Goal: Information Seeking & Learning: Stay updated

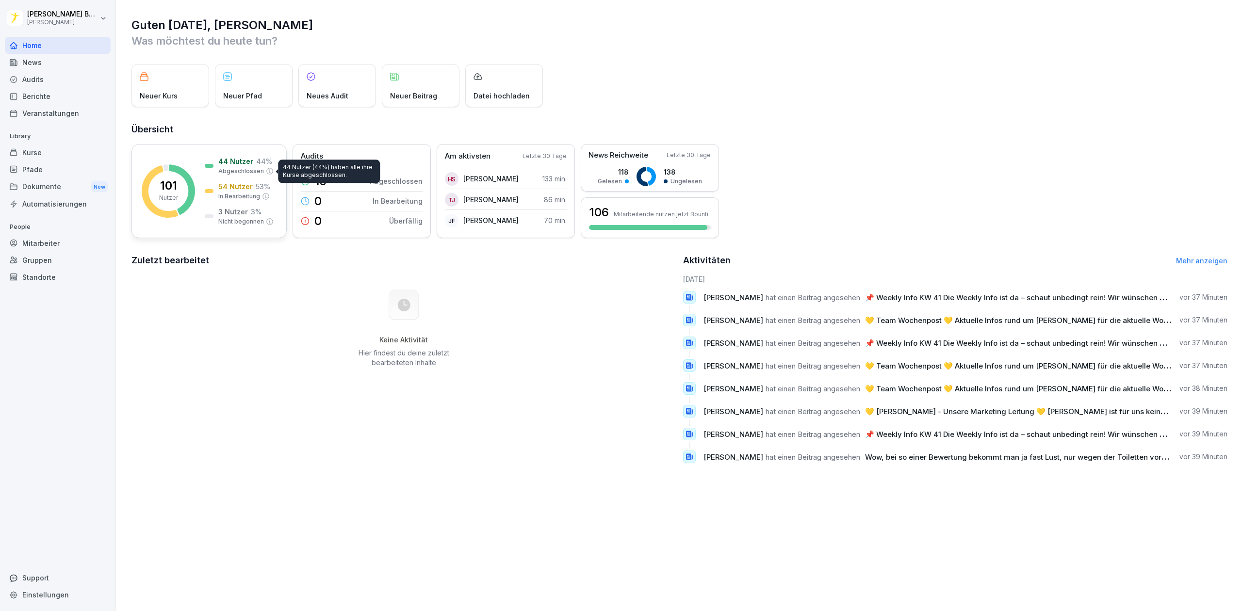
click at [165, 195] on p "Nutzer" at bounding box center [168, 198] width 19 height 9
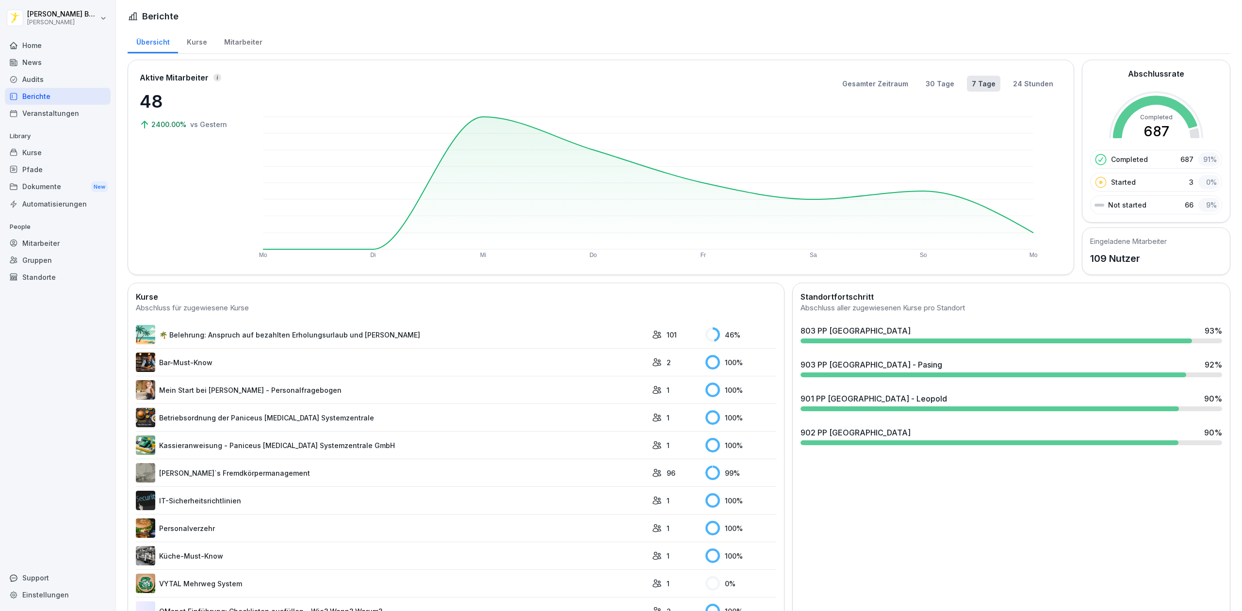
click at [865, 356] on div "903 PP [GEOGRAPHIC_DATA] - Pasing 92 %" at bounding box center [1011, 368] width 429 height 26
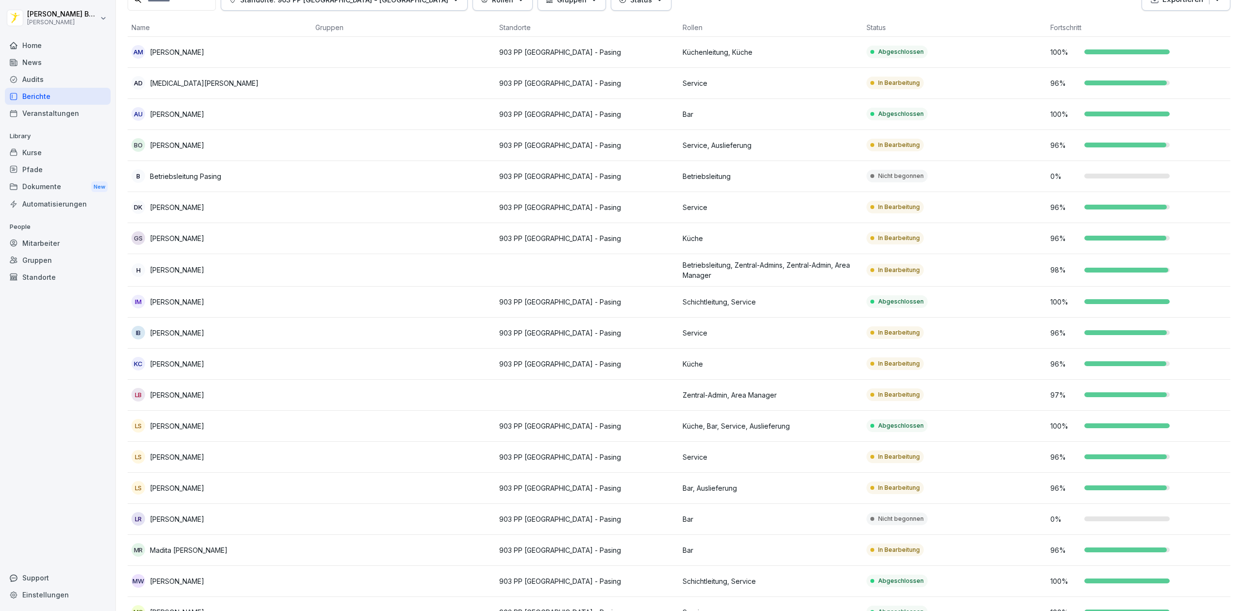
scroll to position [72, 0]
click at [633, 214] on td "903 PP [GEOGRAPHIC_DATA] - Pasing" at bounding box center [587, 206] width 184 height 31
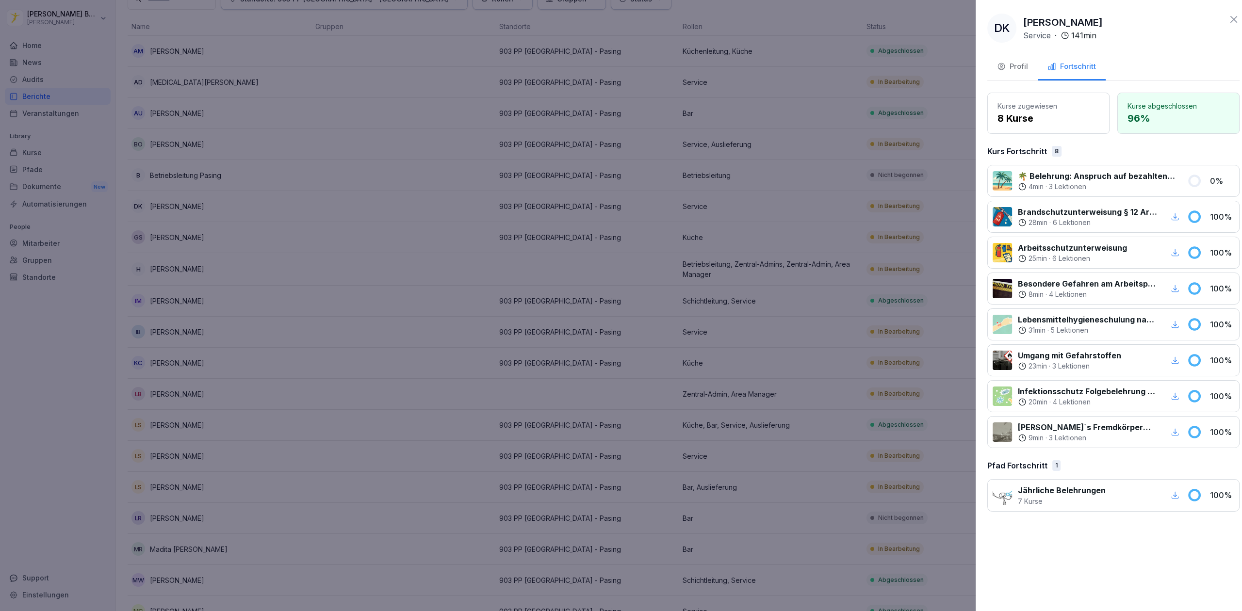
click at [760, 226] on div at bounding box center [621, 305] width 1242 height 611
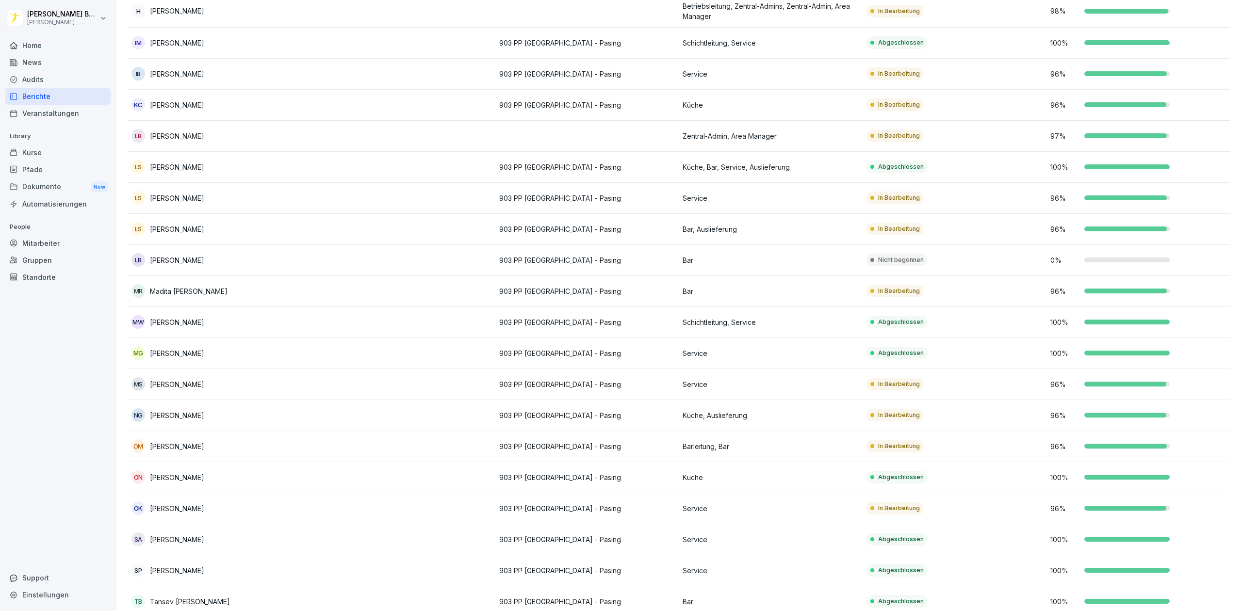
scroll to position [447, 0]
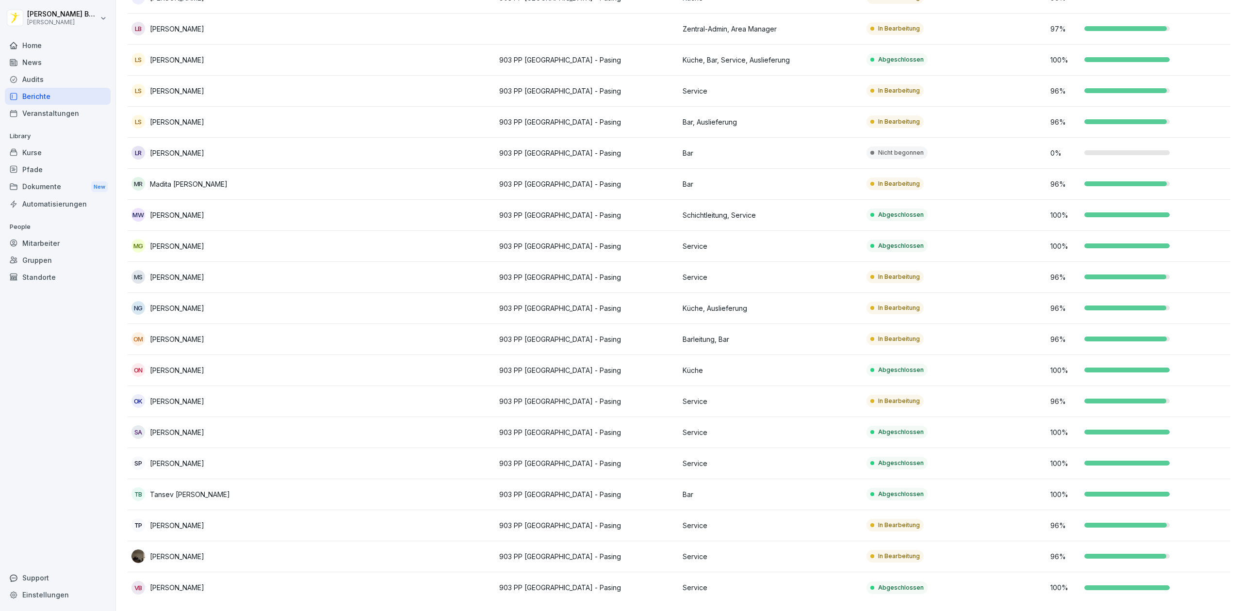
click at [44, 53] on div "Home" at bounding box center [58, 45] width 106 height 17
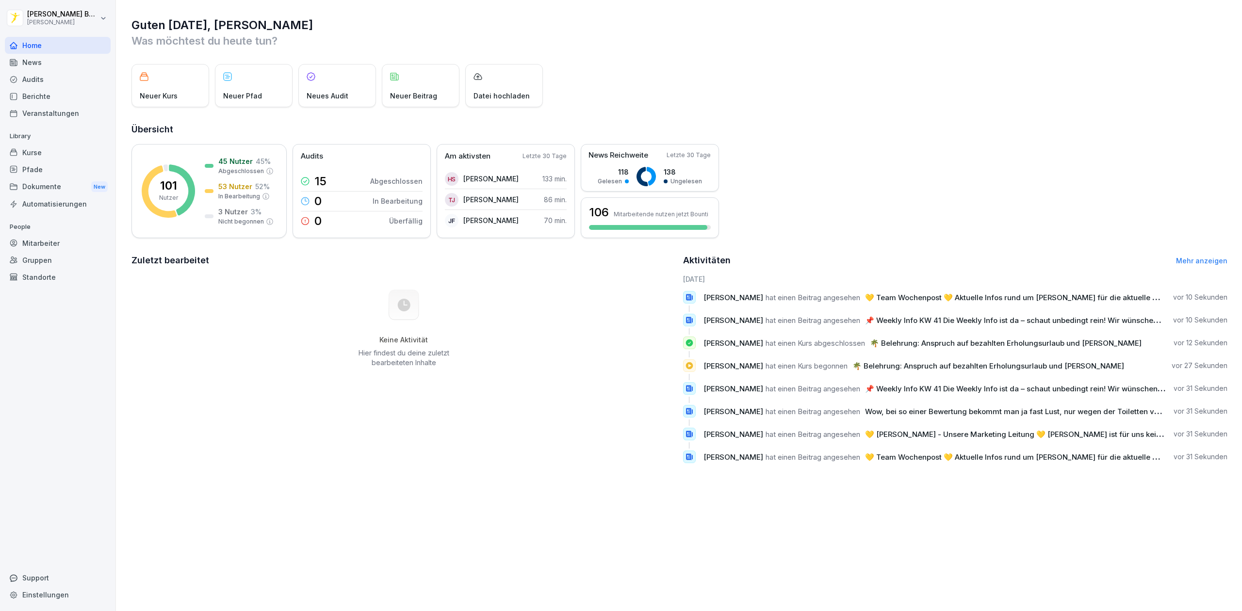
click at [35, 70] on div "News" at bounding box center [58, 62] width 106 height 17
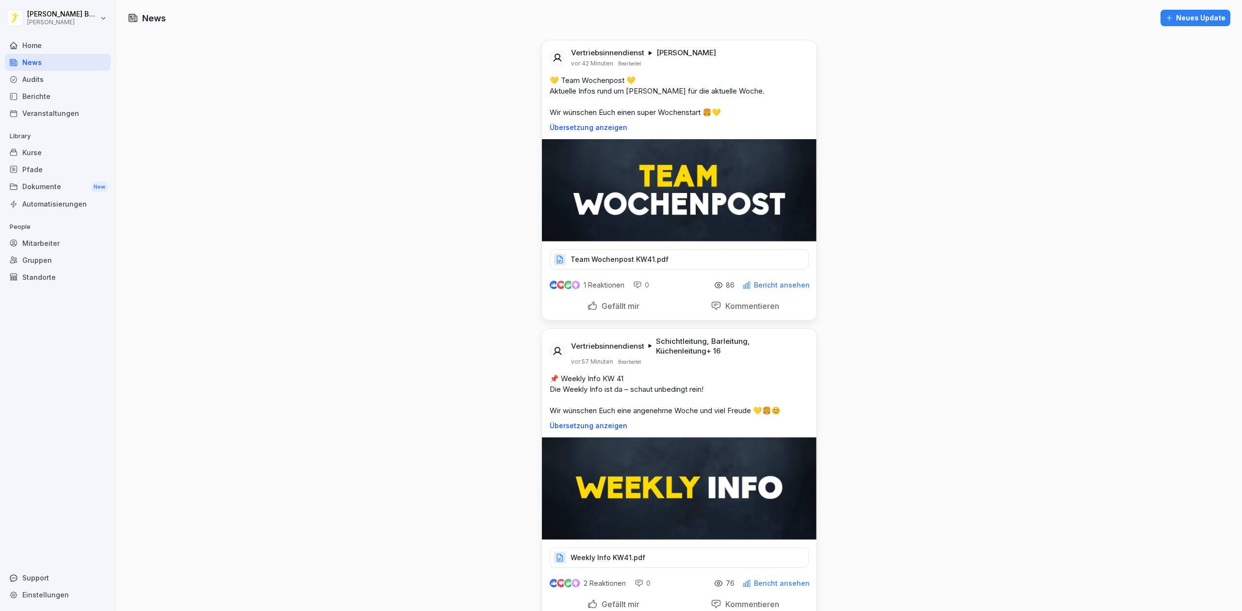
click at [47, 43] on div "Home" at bounding box center [58, 45] width 106 height 17
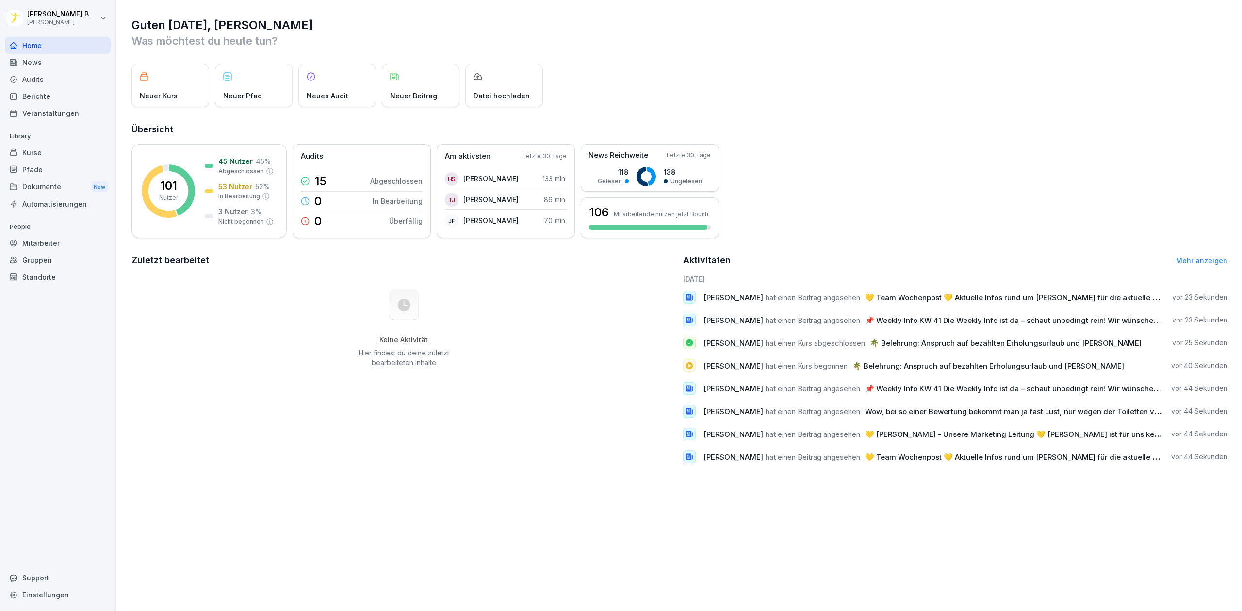
click at [40, 59] on div "News" at bounding box center [58, 62] width 106 height 17
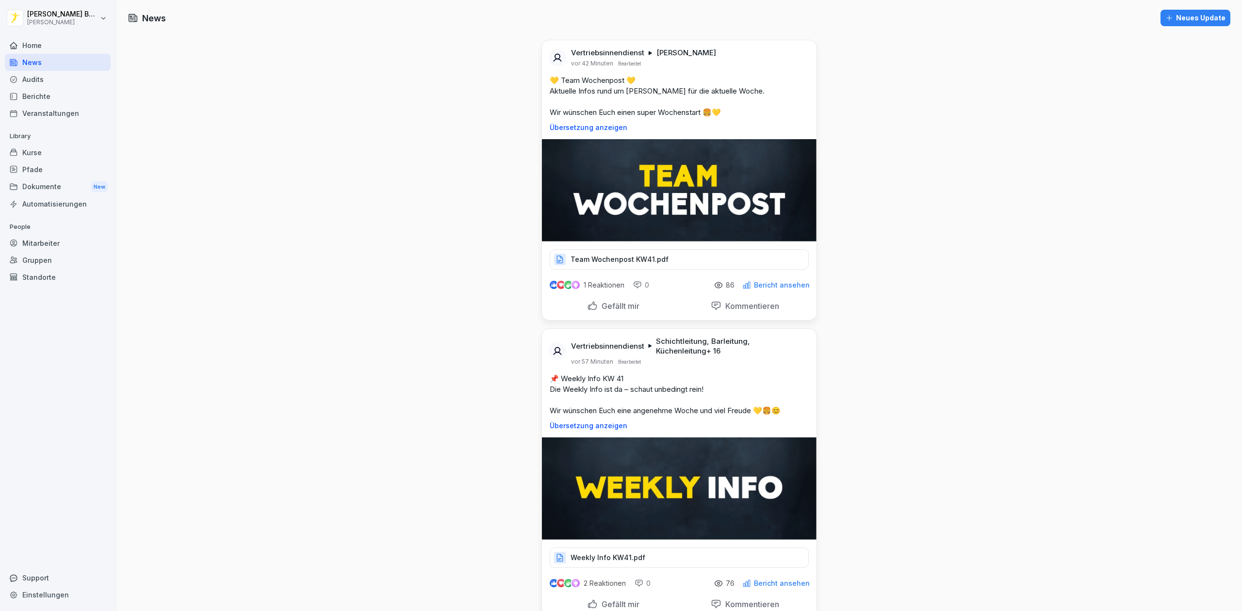
click at [612, 559] on p "Weekly Info KW41.pdf" at bounding box center [608, 558] width 75 height 10
